Goal: Task Accomplishment & Management: Complete application form

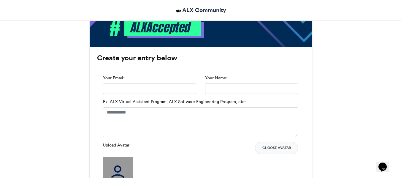
scroll to position [363, 0]
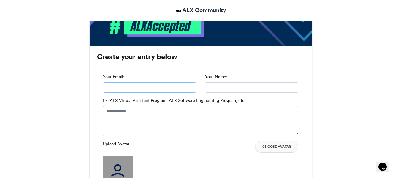
click at [157, 84] on input "Your Email *" at bounding box center [149, 87] width 93 height 11
type input "**********"
click at [161, 118] on textarea "Ex. ALX Virtual Assistant Program, ALX Software Engineering Program, etc *" at bounding box center [200, 121] width 195 height 30
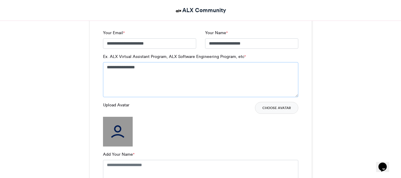
scroll to position [407, 0]
type textarea "**********"
click at [265, 105] on button "Choose Avatar" at bounding box center [276, 107] width 43 height 12
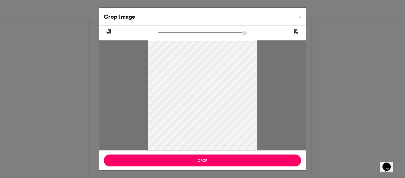
drag, startPoint x: 187, startPoint y: 92, endPoint x: 182, endPoint y: 113, distance: 21.5
click at [182, 113] on div at bounding box center [203, 106] width 110 height 149
type input "******"
drag, startPoint x: 162, startPoint y: 34, endPoint x: 129, endPoint y: 34, distance: 33.2
click at [158, 34] on input "zoom" at bounding box center [202, 33] width 89 height 6
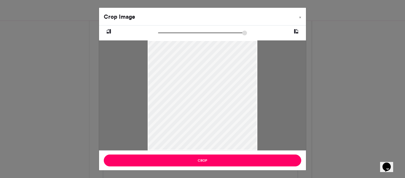
drag, startPoint x: 224, startPoint y: 79, endPoint x: 227, endPoint y: 104, distance: 25.1
click at [227, 104] on div at bounding box center [203, 107] width 110 height 149
click at [109, 28] on icon at bounding box center [108, 32] width 5 height 8
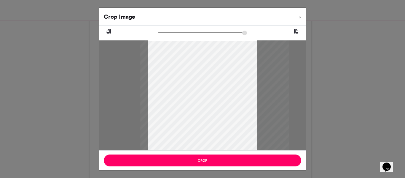
click at [109, 28] on icon at bounding box center [108, 32] width 5 height 8
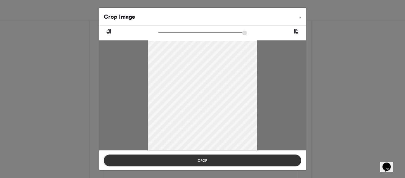
click at [196, 158] on button "Crop" at bounding box center [203, 160] width 198 height 12
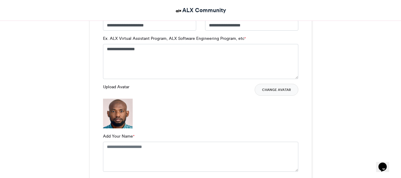
scroll to position [424, 0]
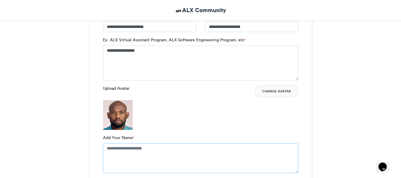
click at [142, 151] on textarea "Add Your Name *" at bounding box center [200, 158] width 195 height 30
type textarea "**********"
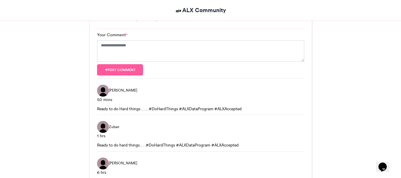
scroll to position [656, 0]
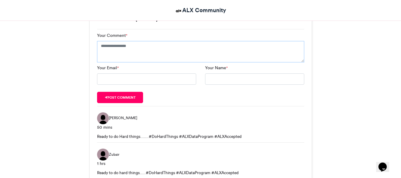
click at [149, 44] on textarea "Your Comment *" at bounding box center [200, 51] width 207 height 21
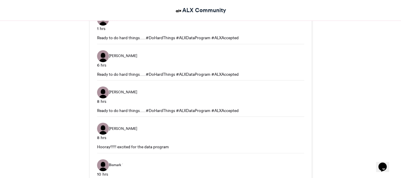
scroll to position [791, 0]
click at [147, 110] on div "Ready to do hard things.....#DoHardThings #ALXDataProgram #ALXAccepted" at bounding box center [200, 110] width 207 height 6
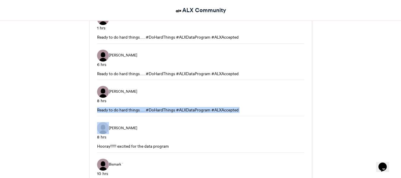
click at [147, 110] on div "Ready to do hard things.....#DoHardThings #ALXDataProgram #ALXAccepted" at bounding box center [200, 110] width 207 height 6
copy div "Ready to do hard things.....#DoHardThings #ALXDataProgram #ALXAccepted"
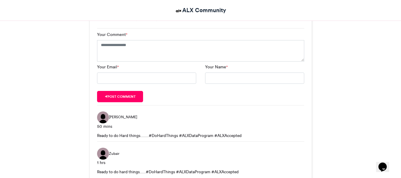
scroll to position [656, 0]
click at [161, 48] on textarea "Your Comment *" at bounding box center [200, 50] width 207 height 21
paste textarea "**********"
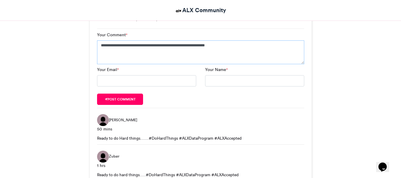
type textarea "**********"
click at [157, 81] on input "Your Email *" at bounding box center [146, 80] width 99 height 11
type input "**********"
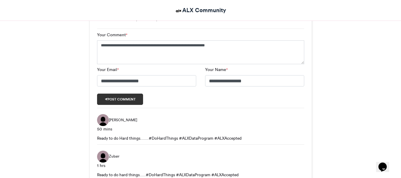
click at [121, 100] on button "Post comment" at bounding box center [120, 98] width 46 height 11
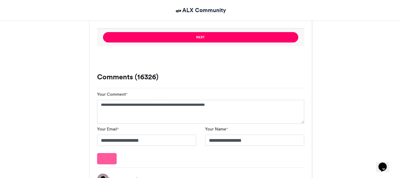
scroll to position [597, 0]
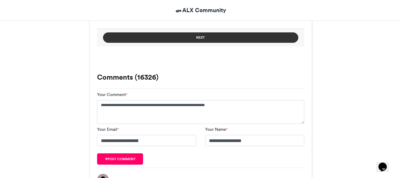
click at [174, 38] on button "Next" at bounding box center [200, 37] width 195 height 10
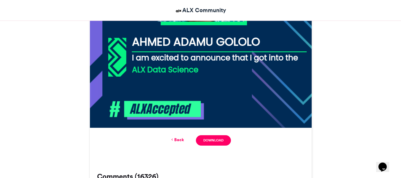
scroll to position [285, 0]
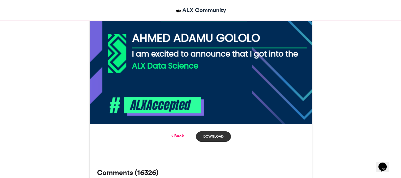
click at [205, 139] on link "Download" at bounding box center [213, 136] width 35 height 10
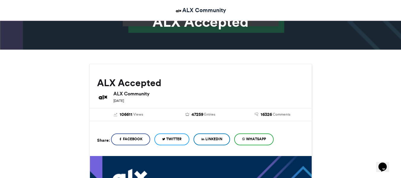
scroll to position [32, 0]
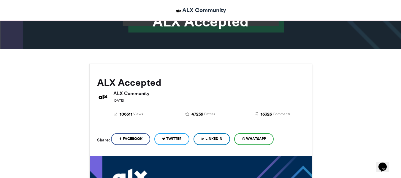
click at [215, 136] on span "LinkedIn" at bounding box center [213, 138] width 17 height 5
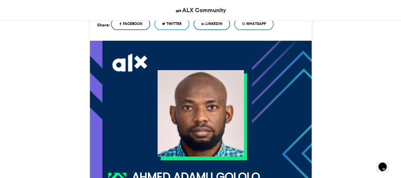
scroll to position [147, 0]
